Goal: Task Accomplishment & Management: Manage account settings

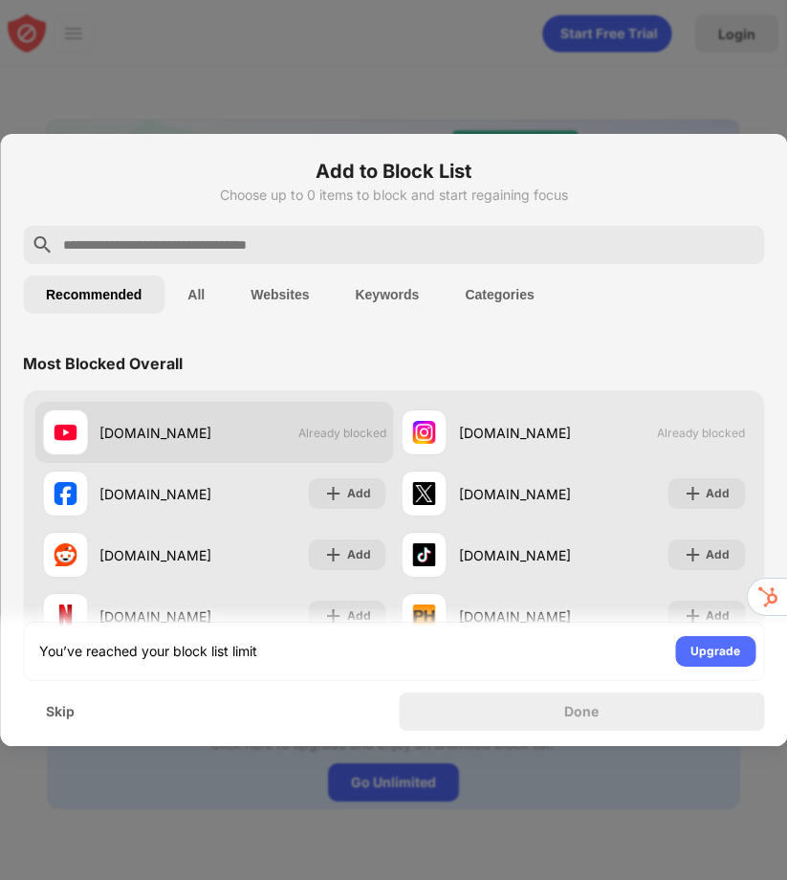
click at [250, 422] on div "[DOMAIN_NAME] Already blocked" at bounding box center [214, 432] width 360 height 61
click at [335, 439] on span "Already blocked" at bounding box center [342, 433] width 88 height 14
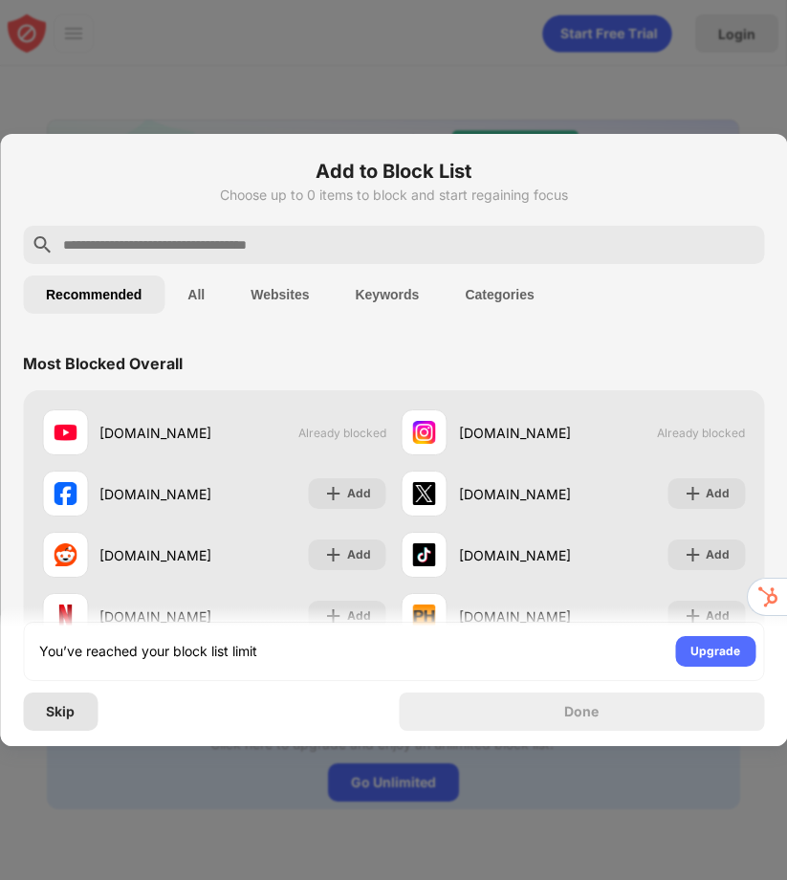
click at [80, 724] on div "Skip" at bounding box center [60, 712] width 75 height 38
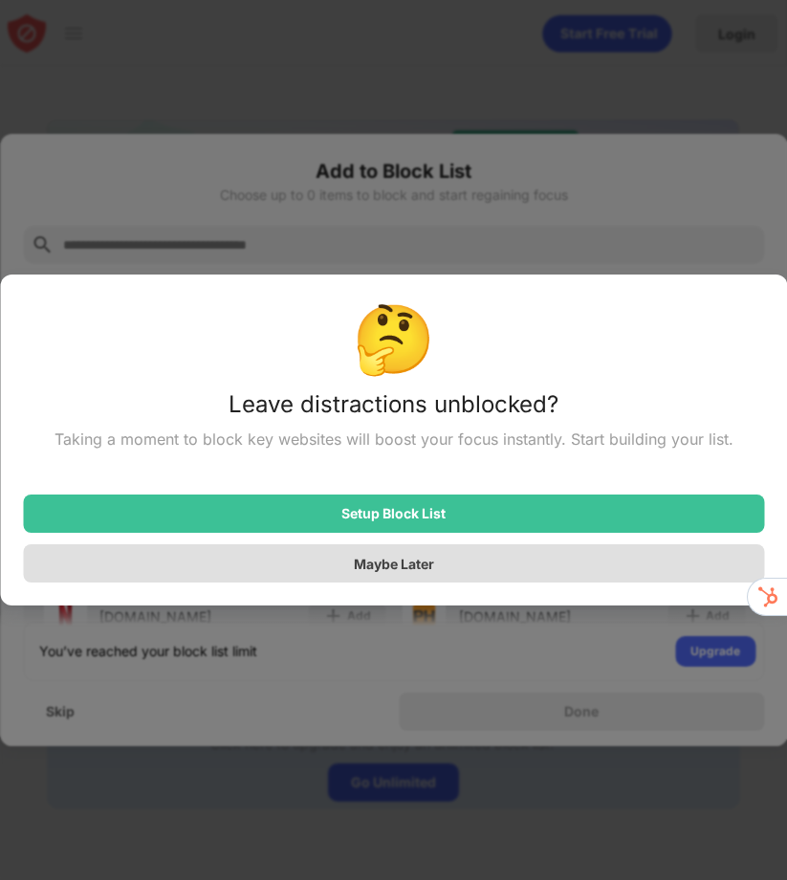
click at [207, 579] on div "Maybe Later" at bounding box center [393, 563] width 741 height 38
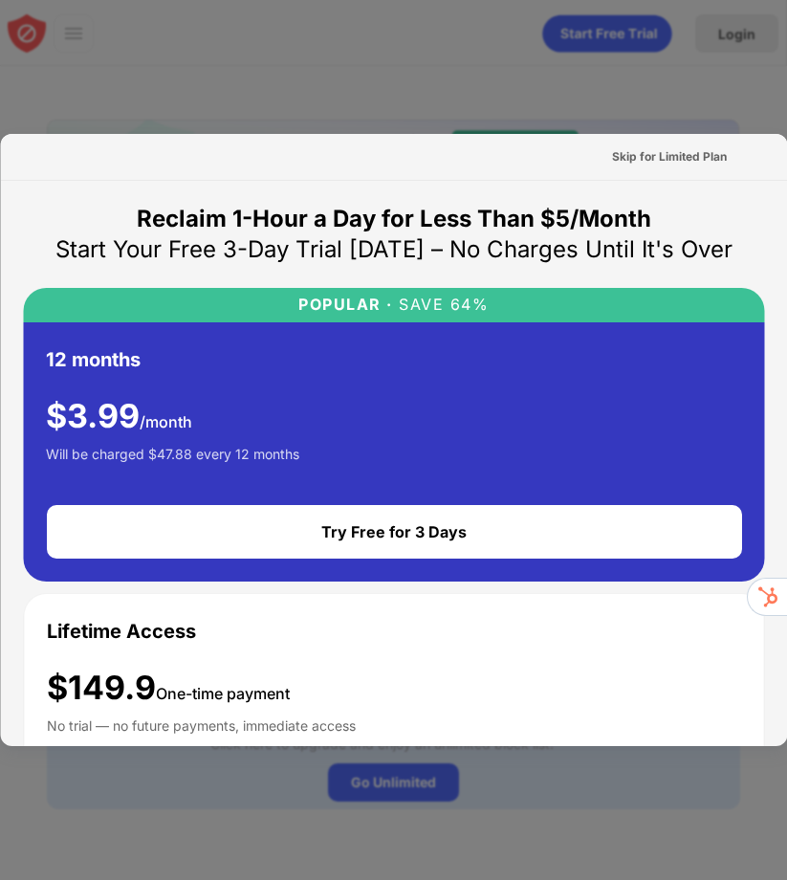
click at [277, 100] on div at bounding box center [393, 440] width 787 height 880
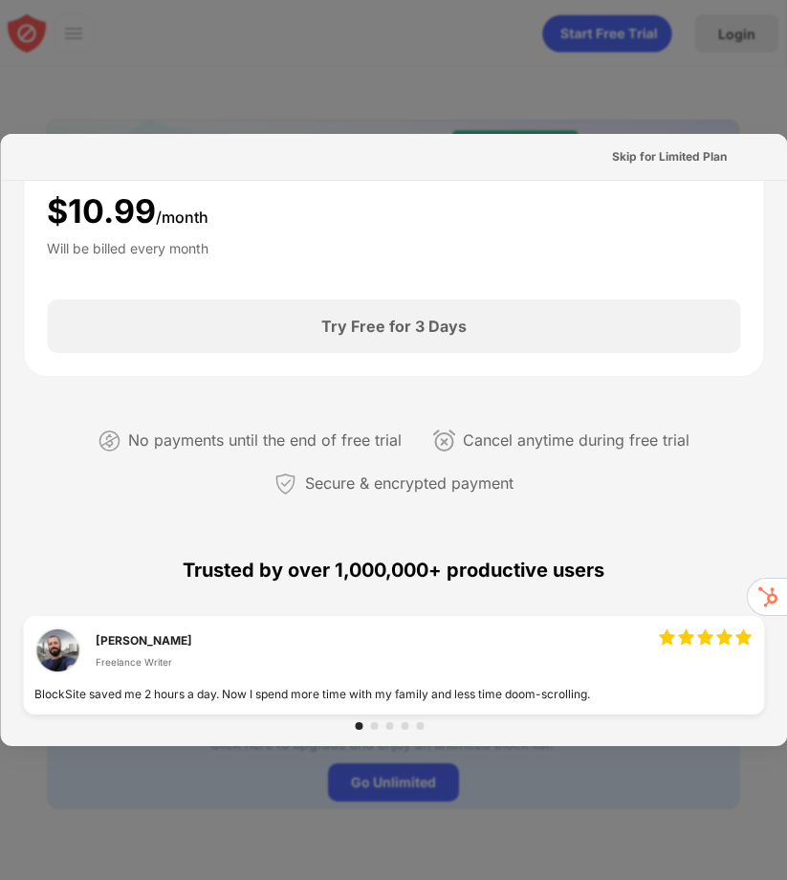
scroll to position [367, 0]
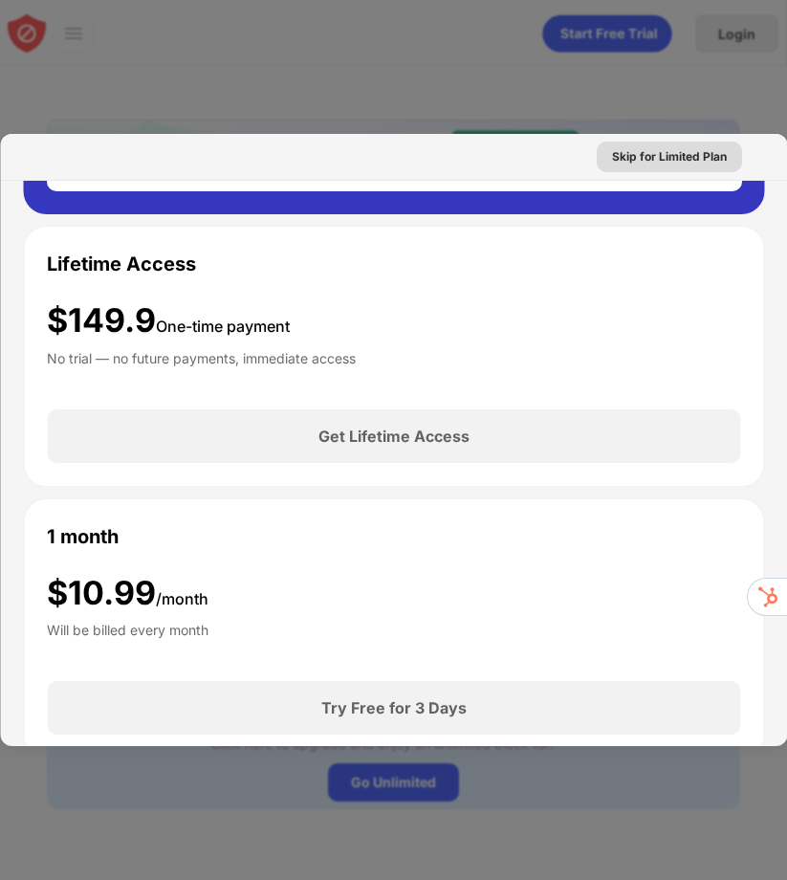
click at [639, 146] on div "Skip for Limited Plan" at bounding box center [668, 157] width 145 height 31
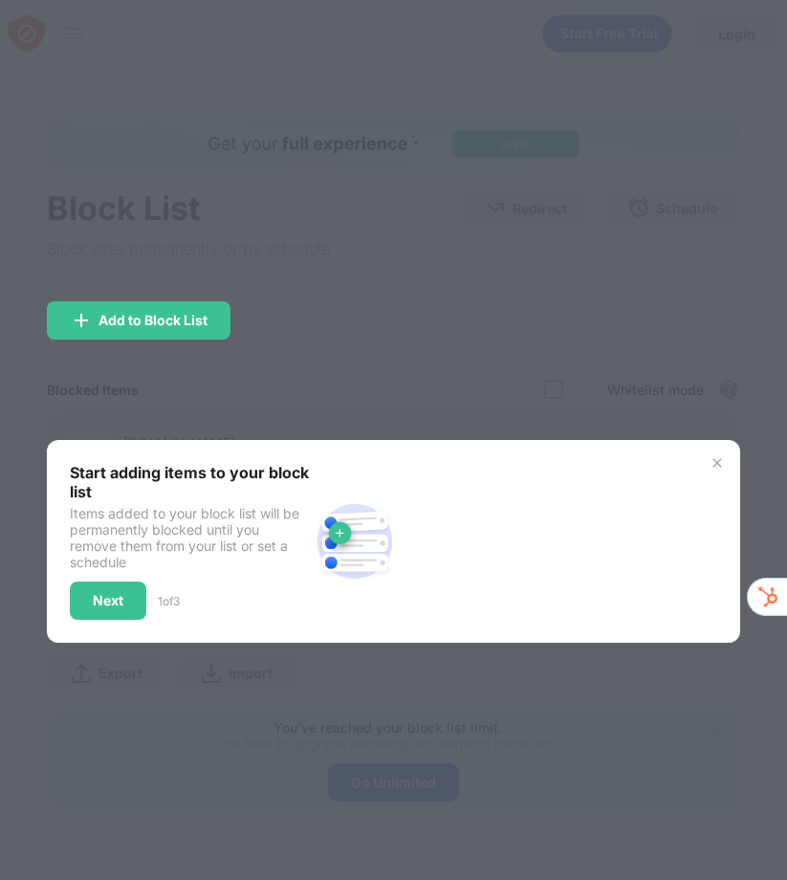
click at [718, 455] on img at bounding box center [717, 462] width 15 height 15
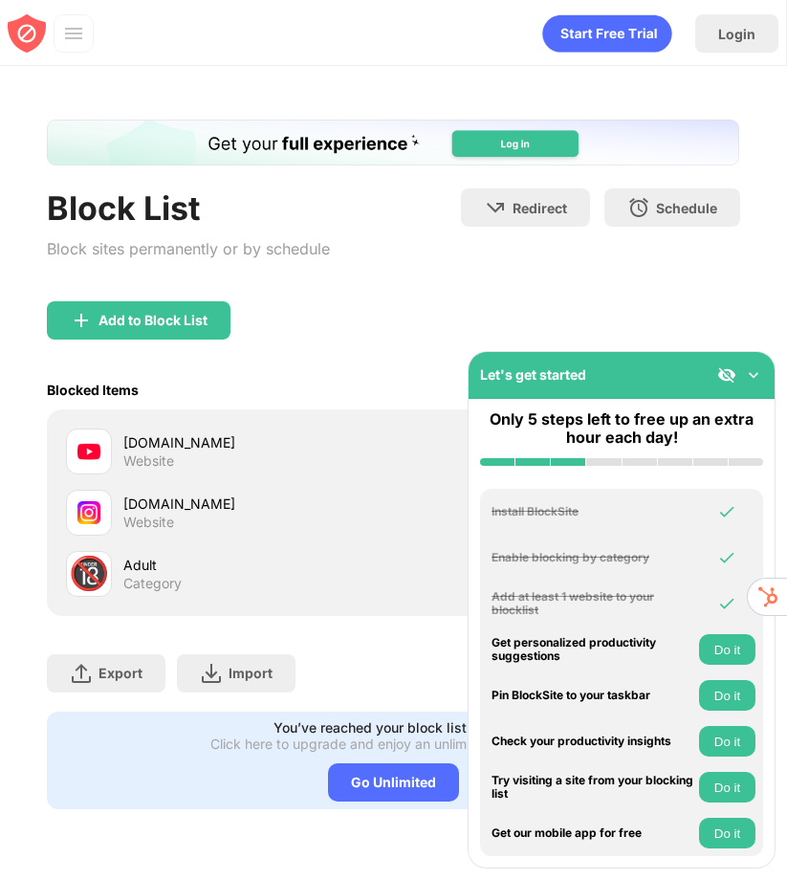
click at [756, 376] on img at bounding box center [753, 374] width 19 height 19
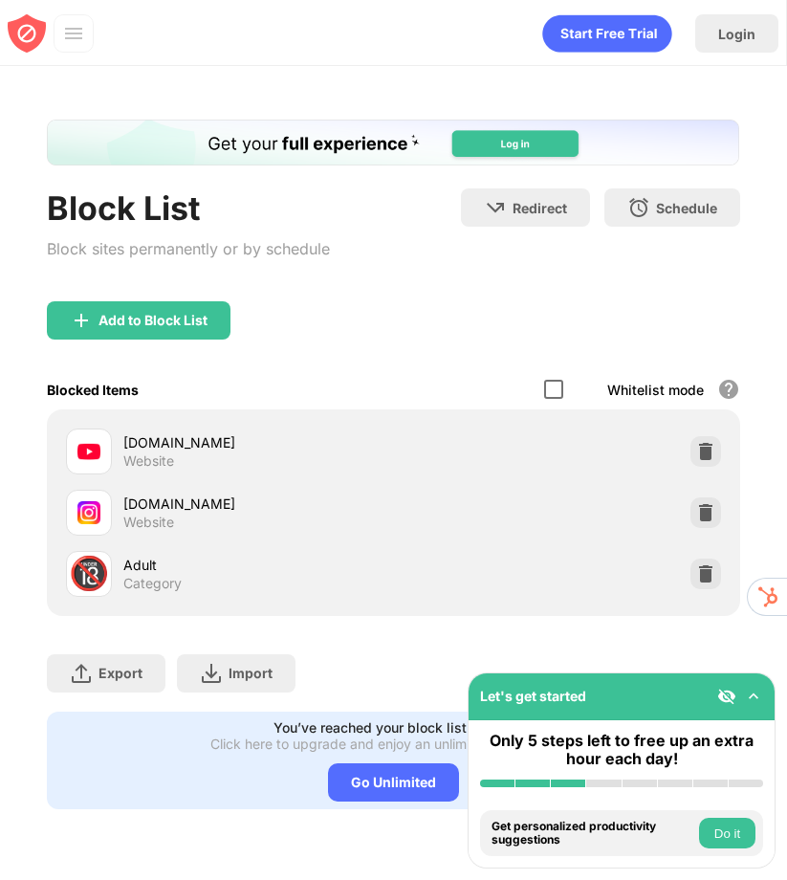
click at [560, 386] on div at bounding box center [553, 389] width 19 height 19
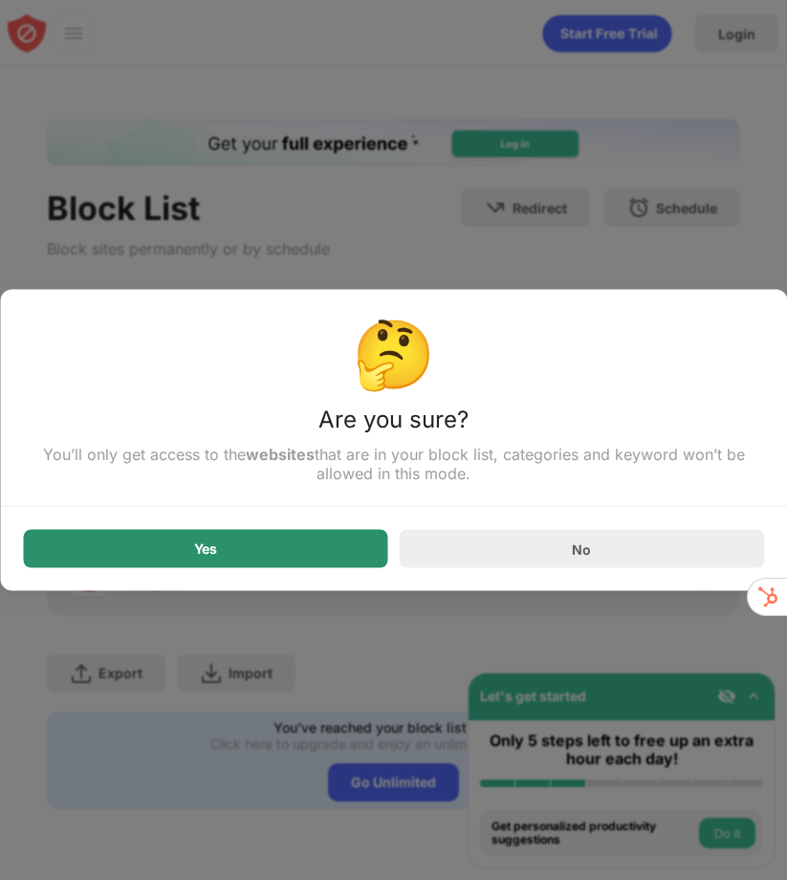
click at [304, 550] on div "Yes" at bounding box center [205, 549] width 365 height 38
